Goal: Task Accomplishment & Management: Manage account settings

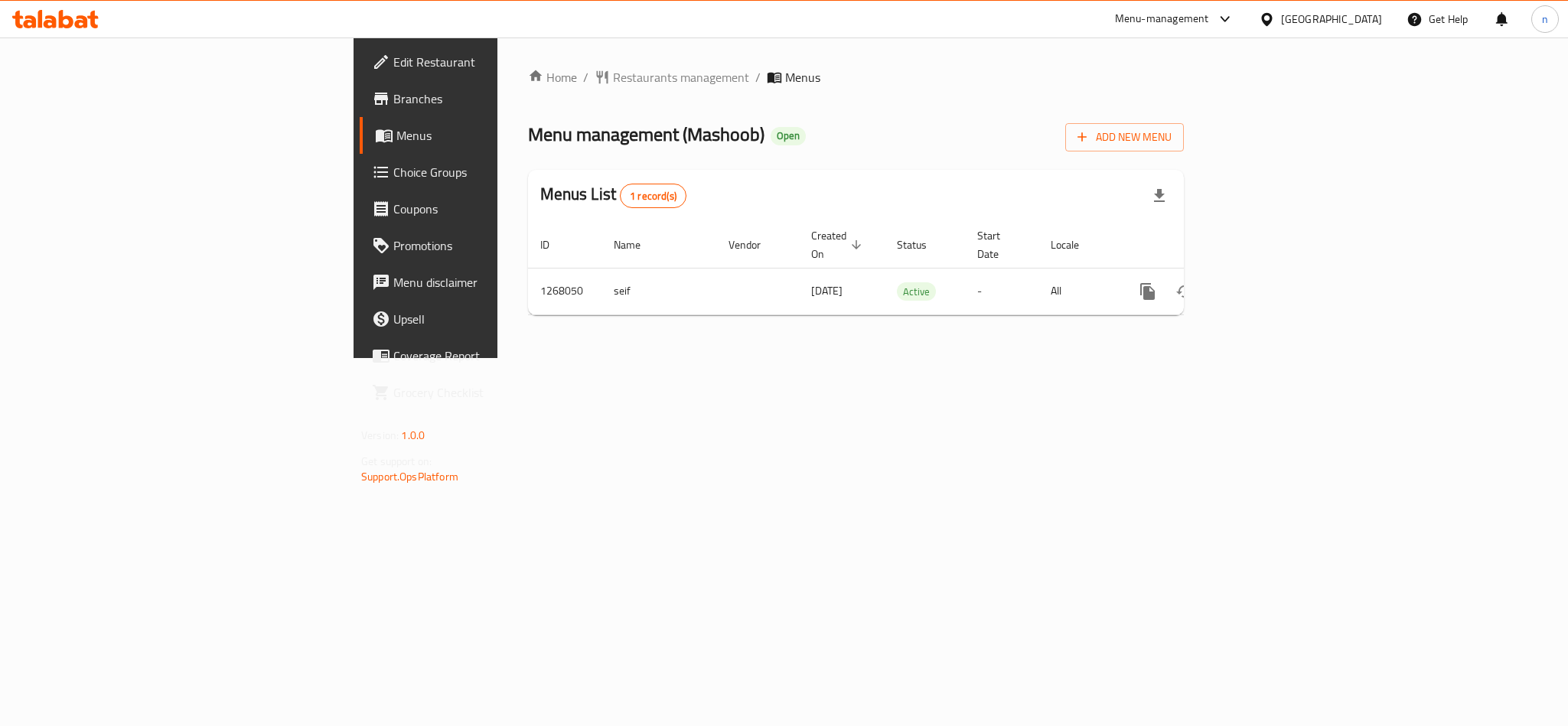
click at [394, 176] on span "Choice Groups" at bounding box center [498, 172] width 209 height 18
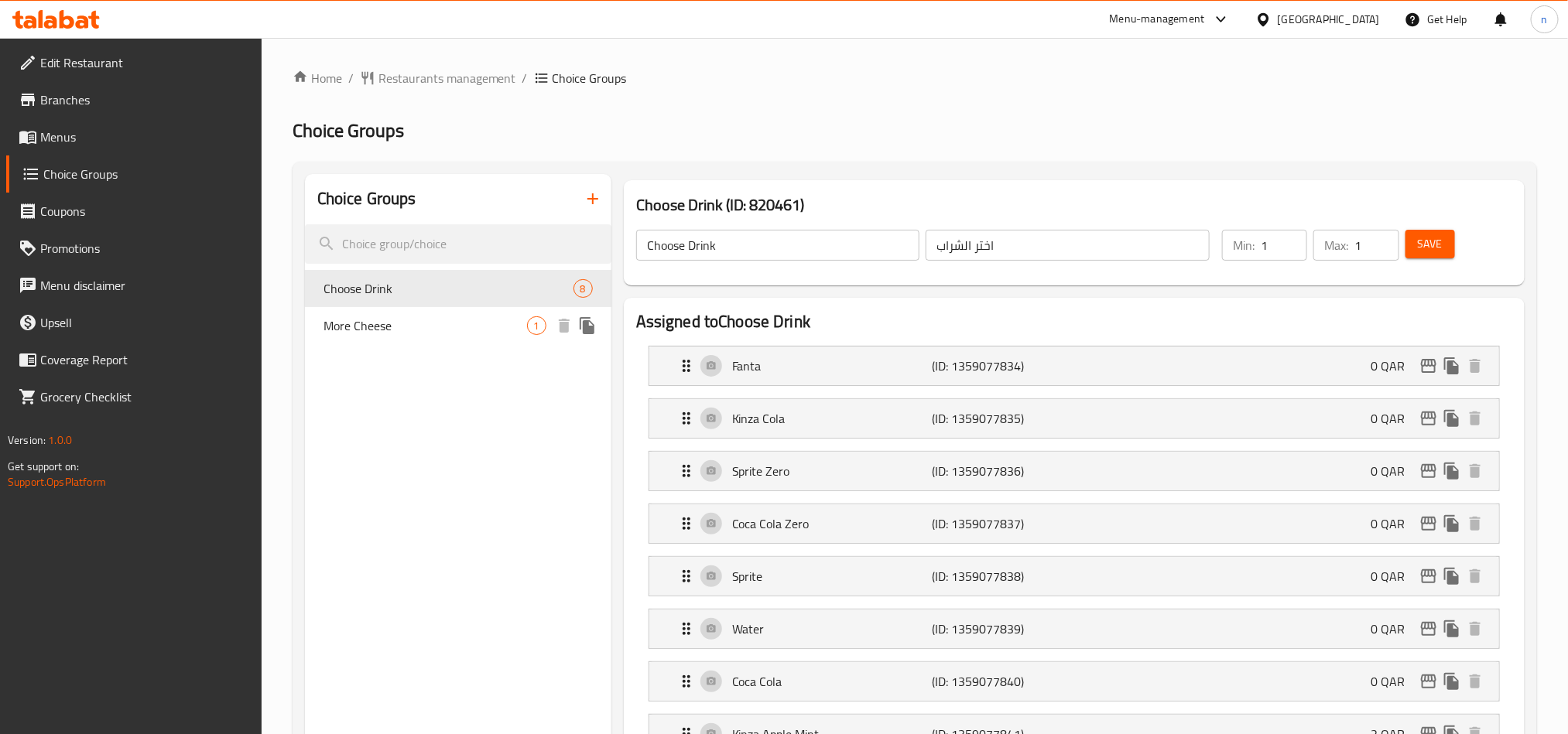
click at [458, 327] on span "More Cheese" at bounding box center [425, 325] width 204 height 19
type input "More Cheese"
type input "المزيد من الجبن"
type input "0"
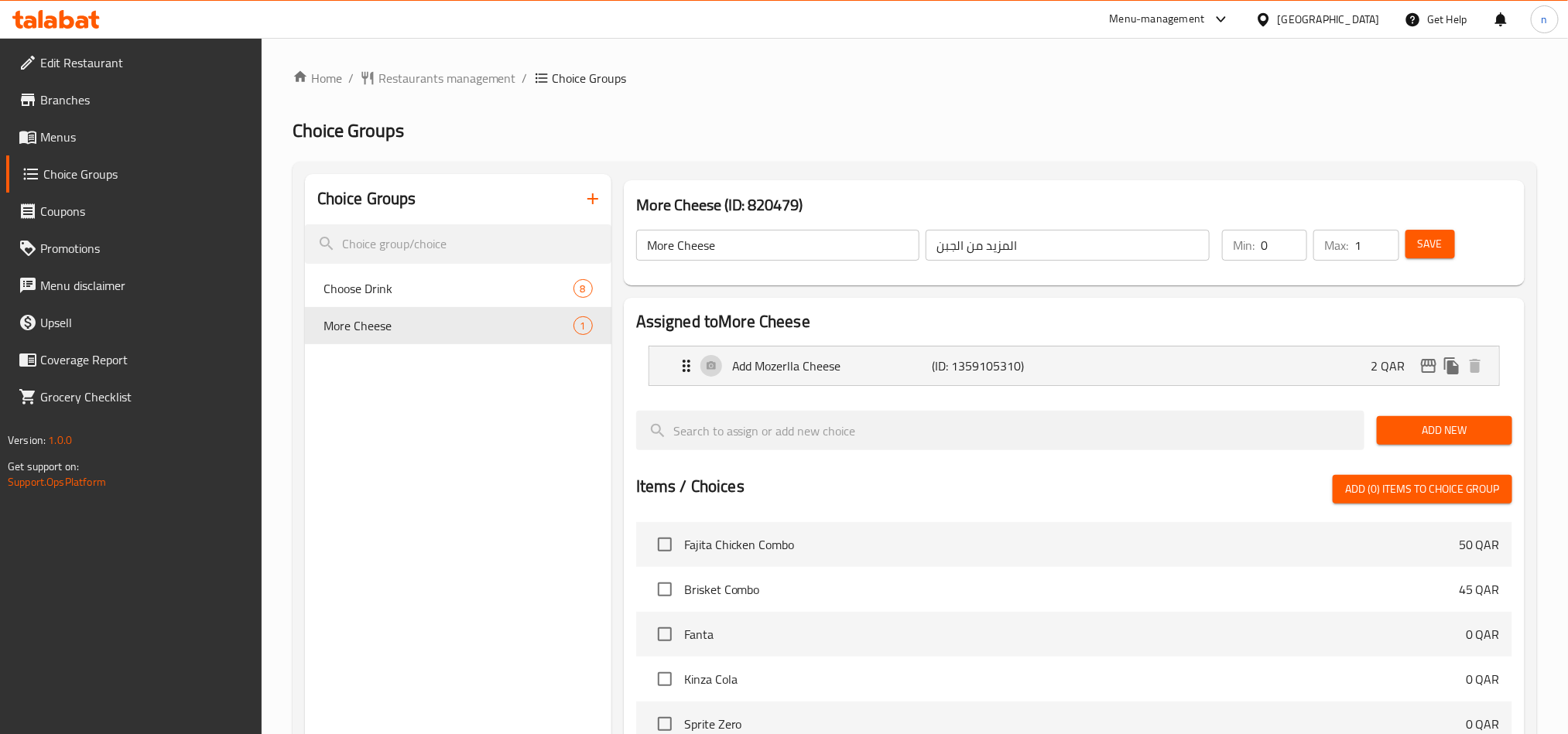
click at [1366, 17] on div "[GEOGRAPHIC_DATA]" at bounding box center [1329, 19] width 103 height 17
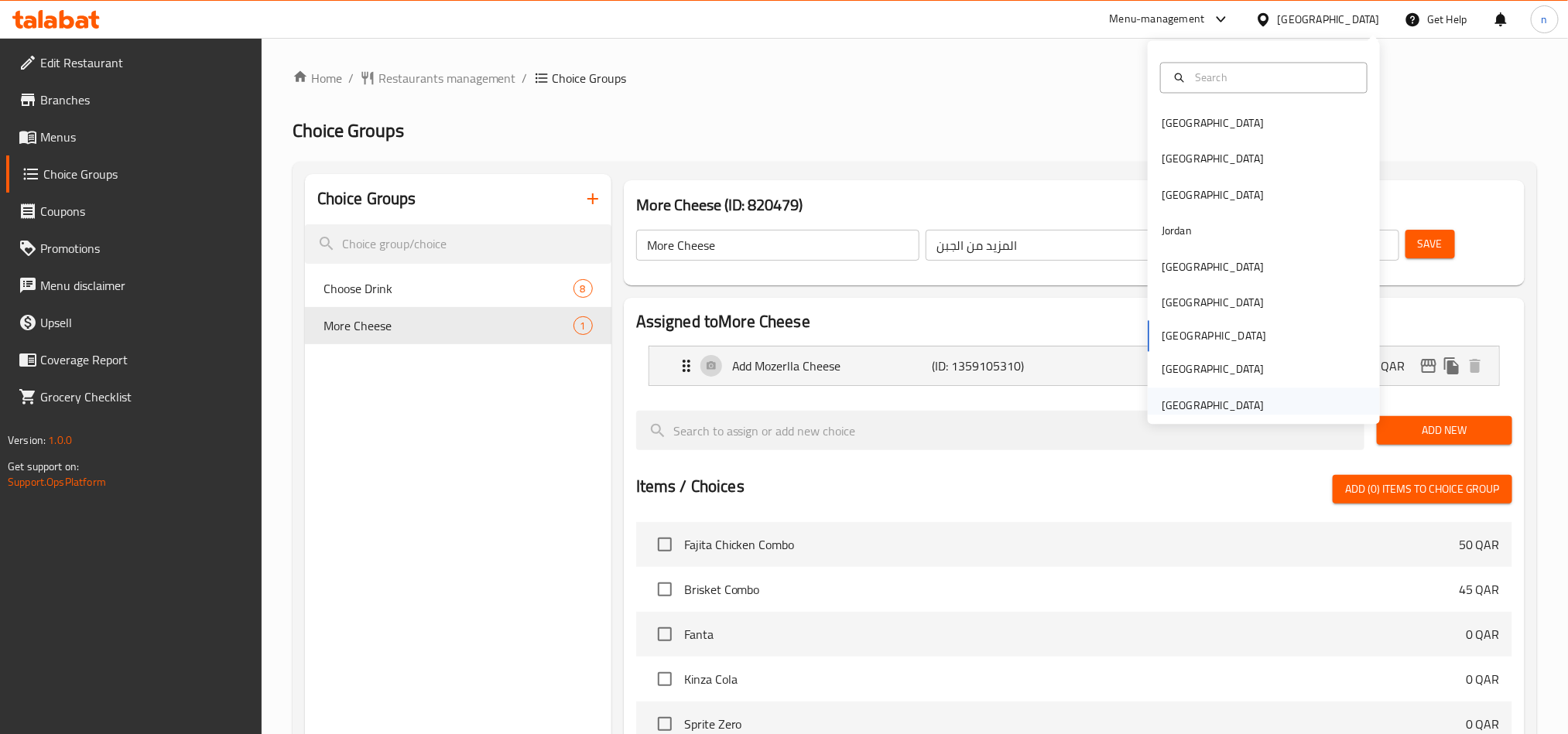
click at [1162, 398] on div "[GEOGRAPHIC_DATA]" at bounding box center [1213, 405] width 103 height 17
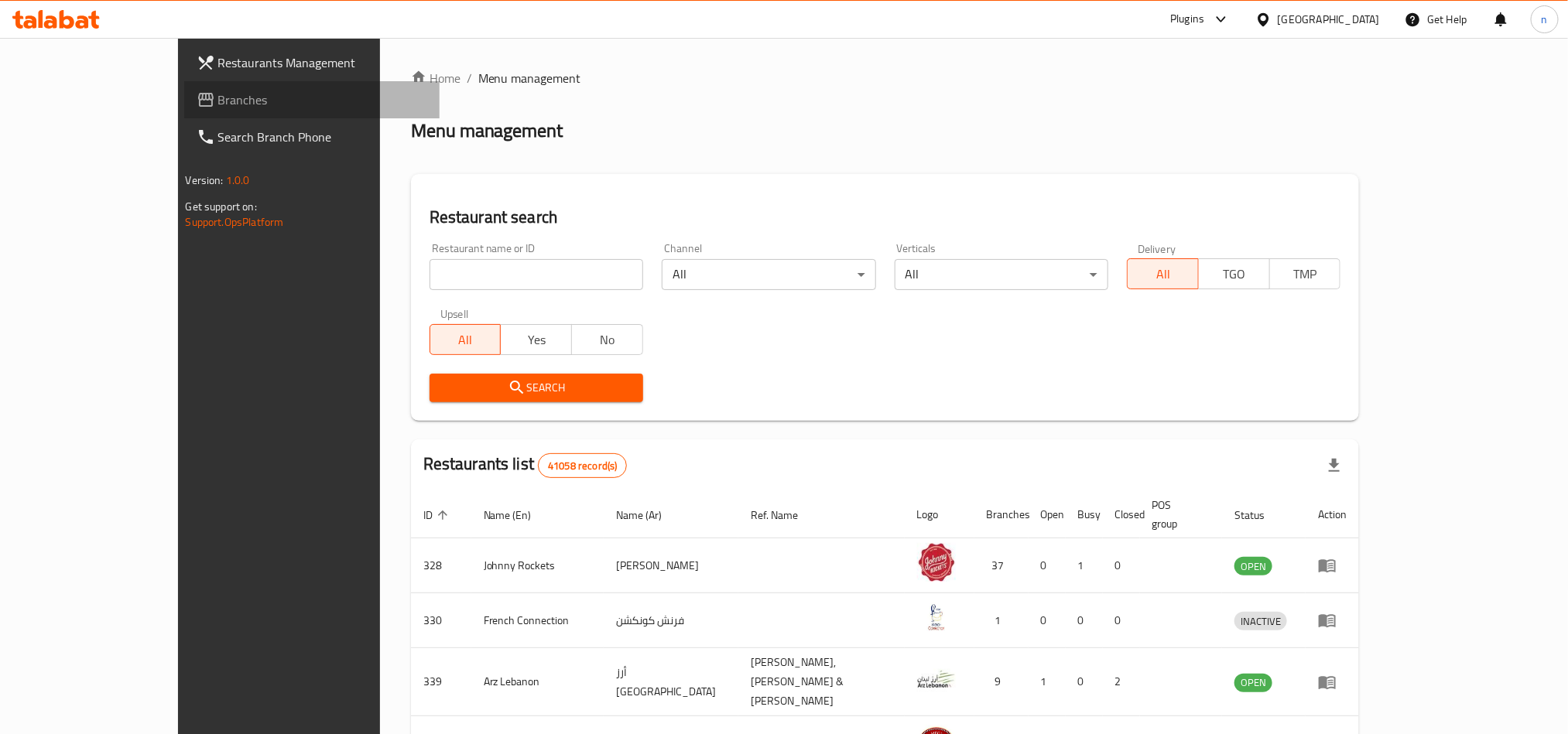
drag, startPoint x: 159, startPoint y: 102, endPoint x: 131, endPoint y: 102, distance: 28.0
click at [219, 102] on span "Branches" at bounding box center [323, 100] width 209 height 19
